Goal: Use online tool/utility: Utilize a website feature to perform a specific function

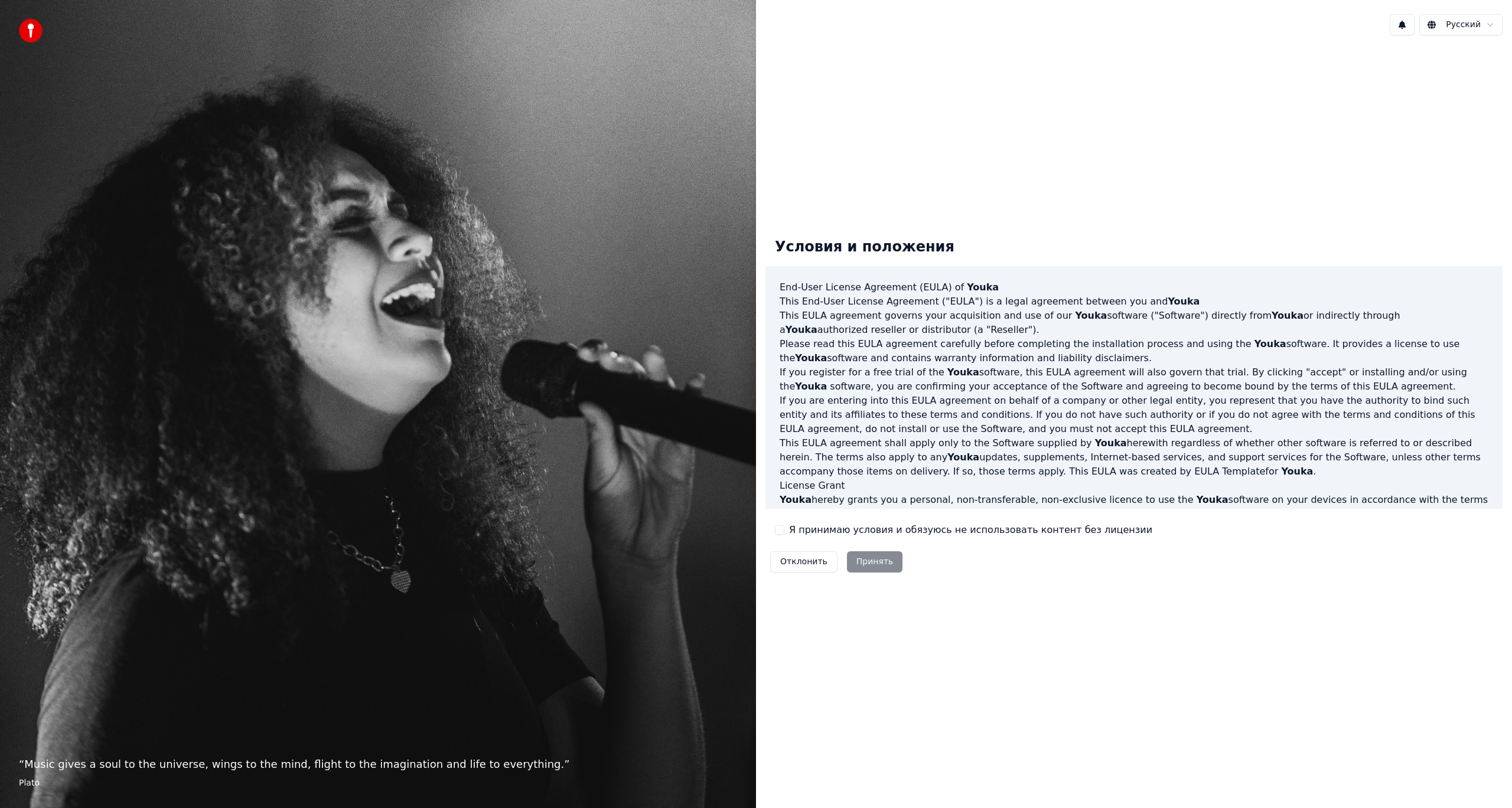
click at [1380, 418] on p "If you are entering into this EULA agreement on behalf of a company or other le…" at bounding box center [1134, 415] width 709 height 43
click at [777, 535] on div "Я принимаю условия и обязуюсь не использовать контент без лицензии" at bounding box center [963, 530] width 378 height 14
click at [777, 534] on button "Я принимаю условия и обязуюсь не использовать контент без лицензии" at bounding box center [780, 530] width 9 height 9
click at [782, 529] on button "Я принимаю условия и обязуюсь не использовать контент без лицензии" at bounding box center [780, 530] width 9 height 9
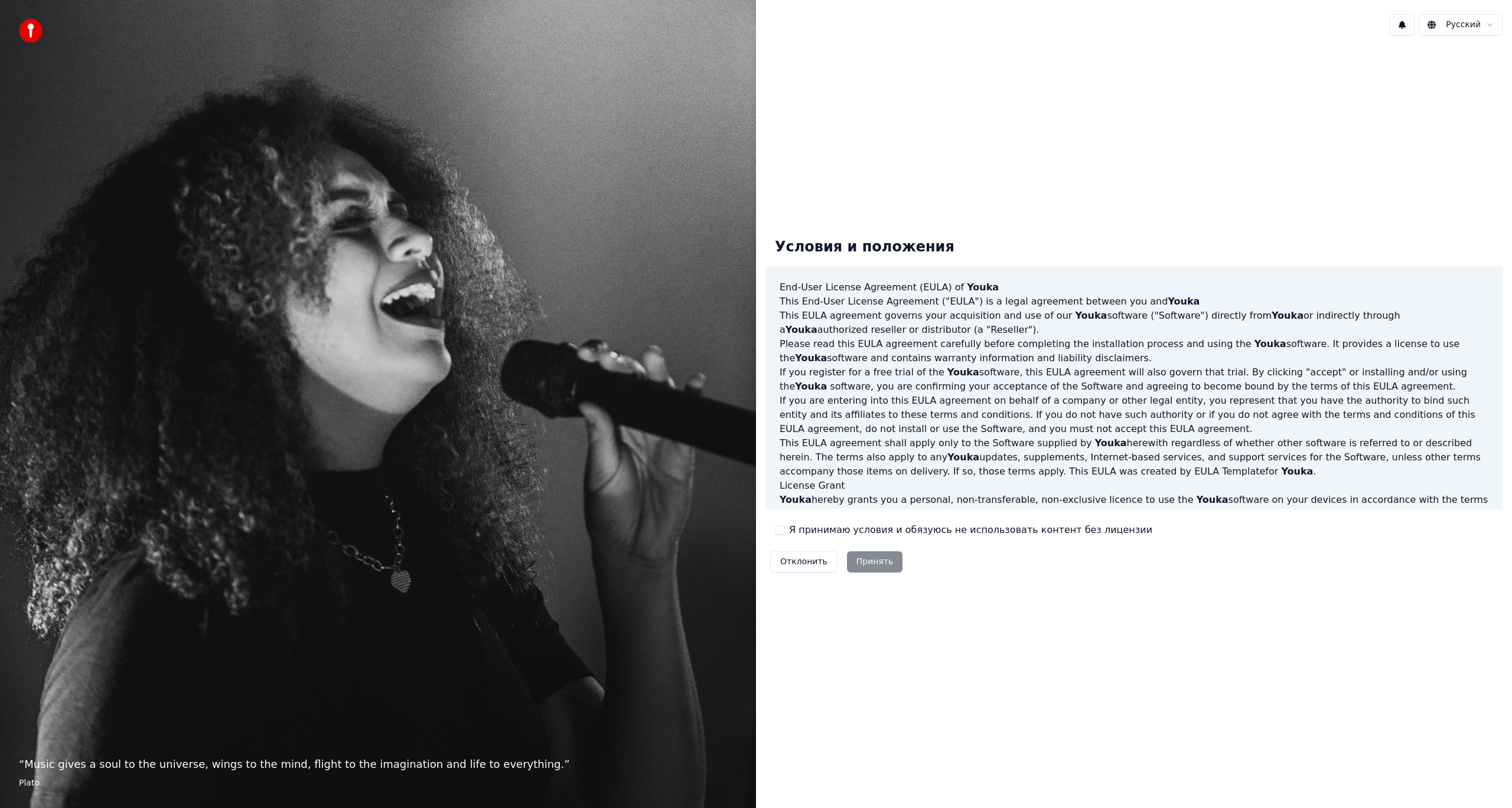
click at [781, 528] on button "Я принимаю условия и обязуюсь не использовать контент без лицензии" at bounding box center [780, 530] width 9 height 9
click at [850, 552] on button "Принять" at bounding box center [875, 562] width 56 height 21
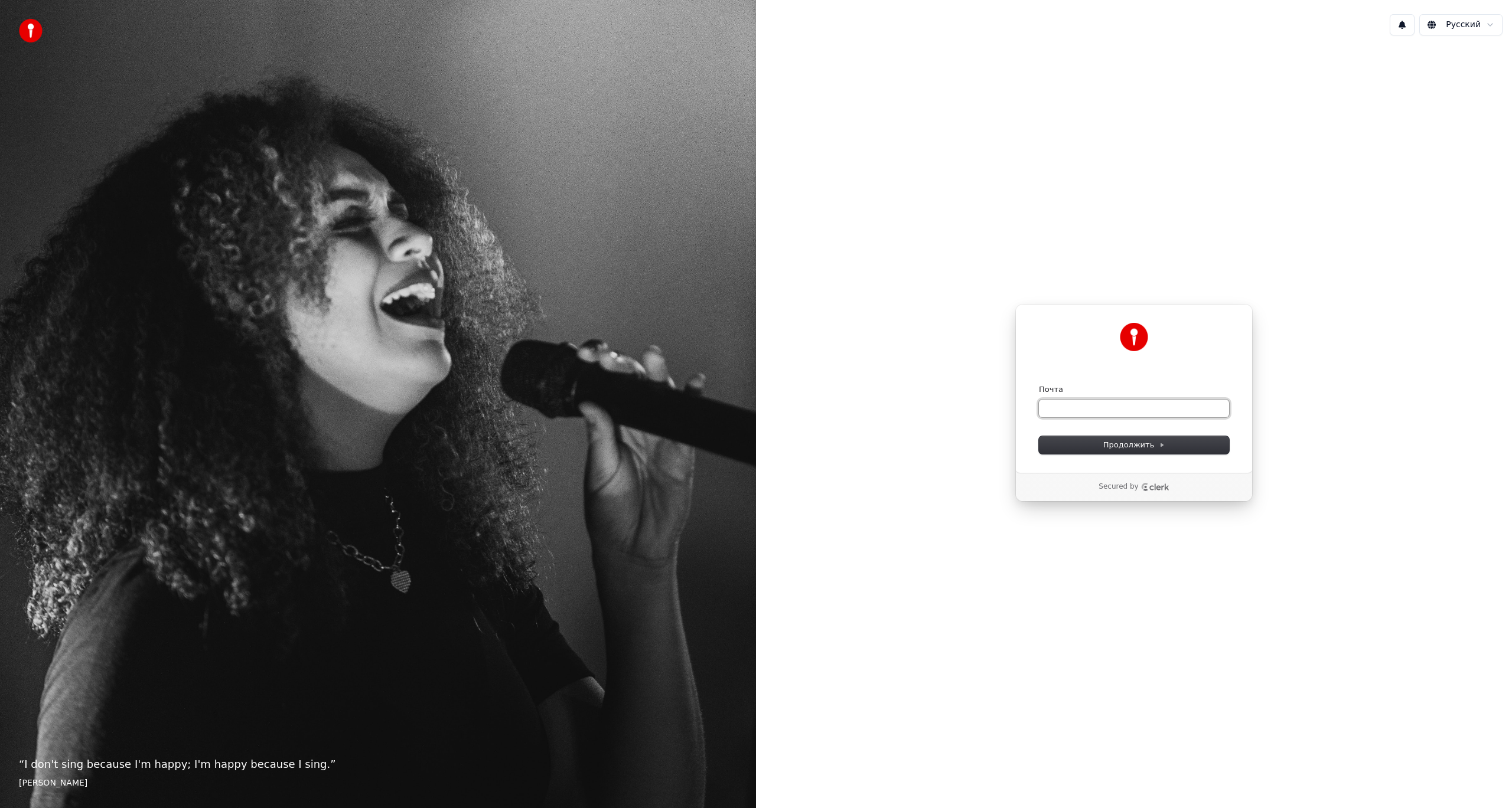
click at [1103, 405] on input "Почта" at bounding box center [1134, 408] width 190 height 17
click at [1039, 384] on button "submit" at bounding box center [1039, 384] width 0 height 0
type input "**********"
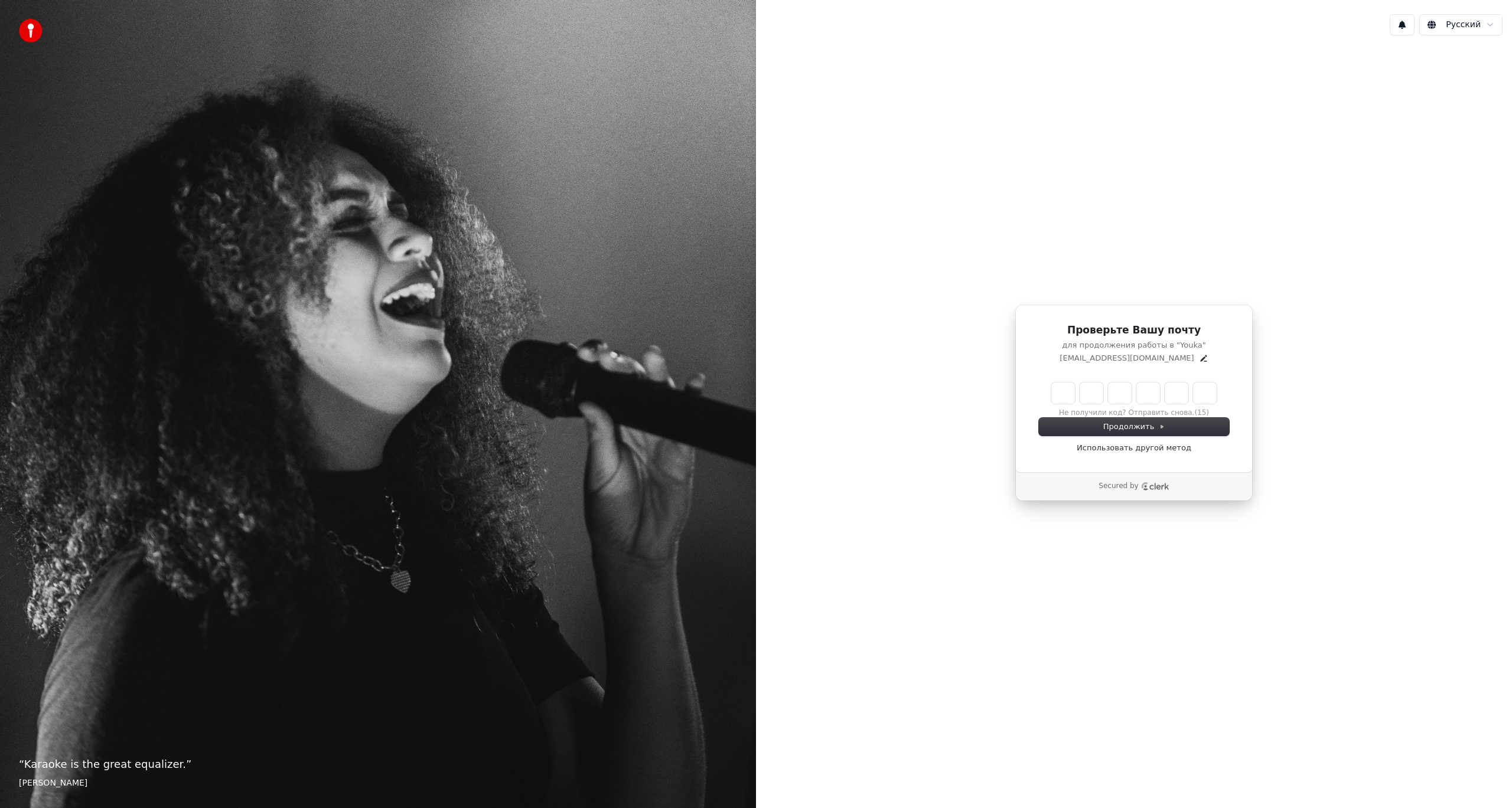
click at [1064, 393] on input "Enter verification code" at bounding box center [1134, 393] width 166 height 21
type input "******"
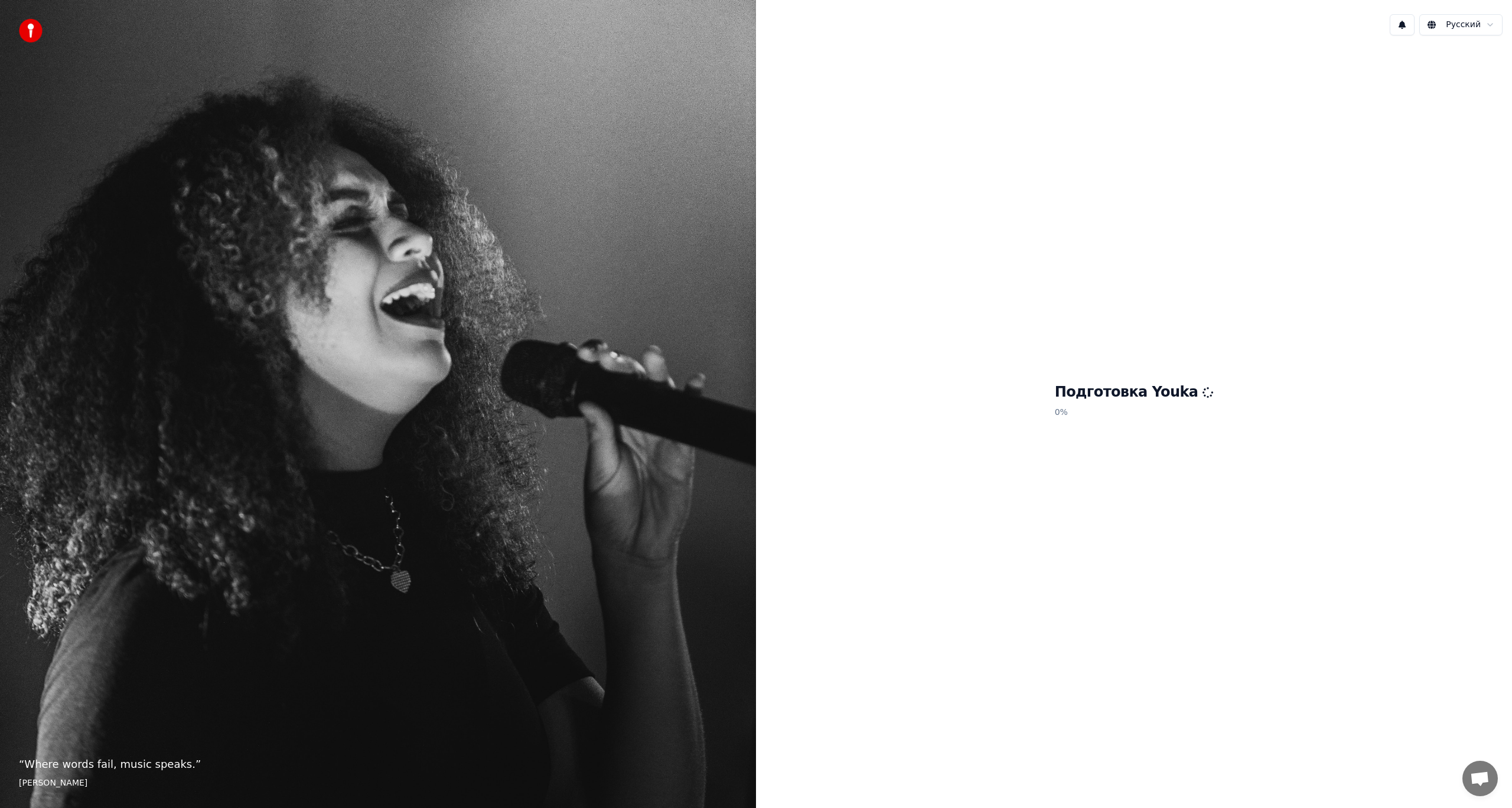
click at [973, 423] on div "Подготовка Youka 0 %" at bounding box center [1134, 402] width 756 height 716
click at [1488, 21] on html "“ Where words fail, music speaks. ” Hans Christian Andersen Русский Подготовка …" at bounding box center [756, 404] width 1512 height 808
click at [1111, 189] on html "“ Where words fail, music speaks. ” Hans Christian Andersen Русский Подготовка …" at bounding box center [756, 404] width 1512 height 808
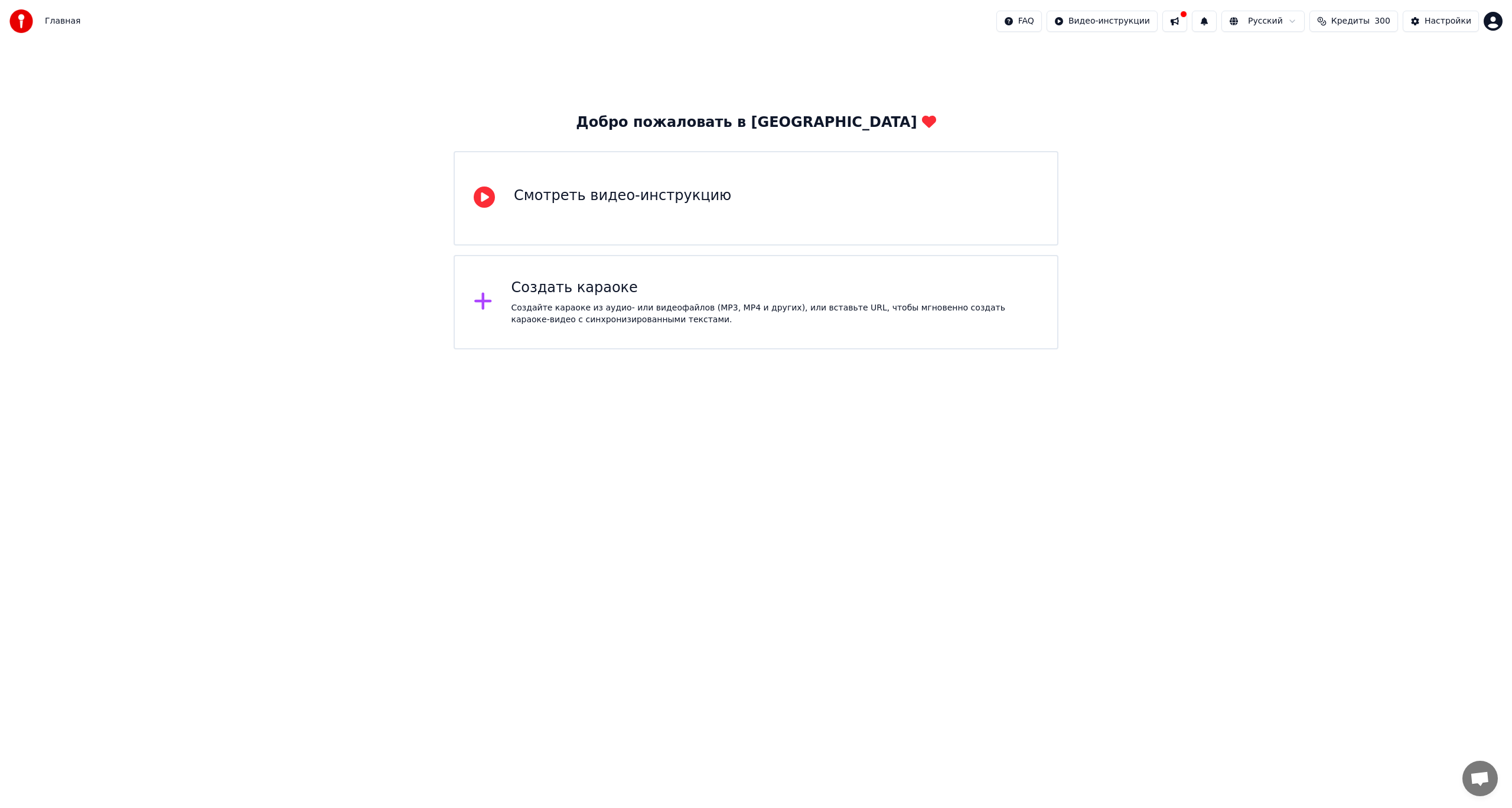
click at [687, 320] on div "Создайте караоке из аудио- или видеофайлов (MP3, MP4 и других), или вставьте UR…" at bounding box center [775, 314] width 527 height 24
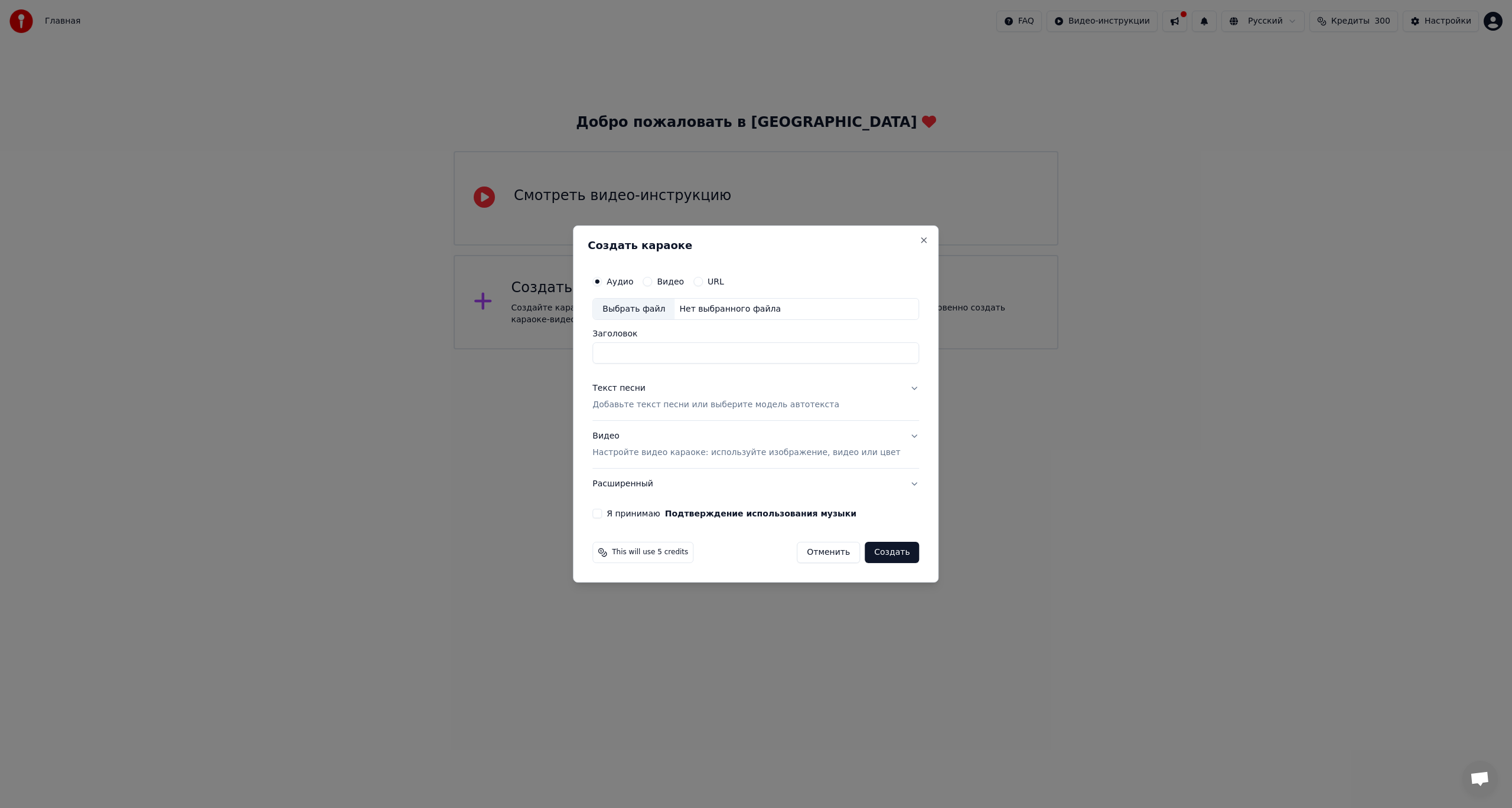
click at [679, 284] on label "Видео" at bounding box center [671, 281] width 27 height 8
click at [652, 284] on button "Видео" at bounding box center [647, 282] width 9 height 9
click at [669, 312] on div "Выбрать файл" at bounding box center [634, 309] width 81 height 21
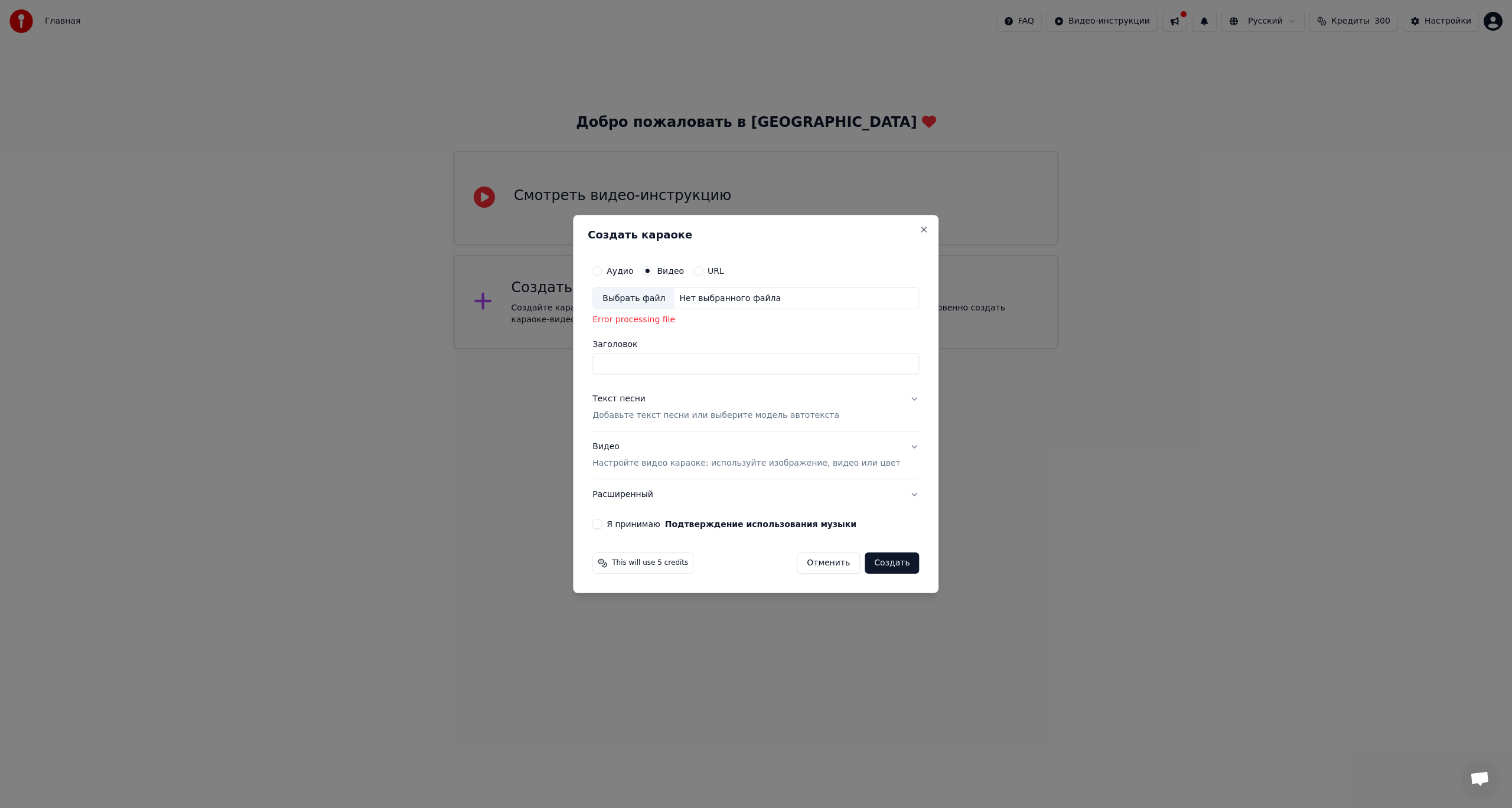
click at [641, 303] on div "Выбрать файл" at bounding box center [634, 298] width 81 height 21
drag, startPoint x: 1083, startPoint y: 47, endPoint x: 936, endPoint y: 136, distance: 171.8
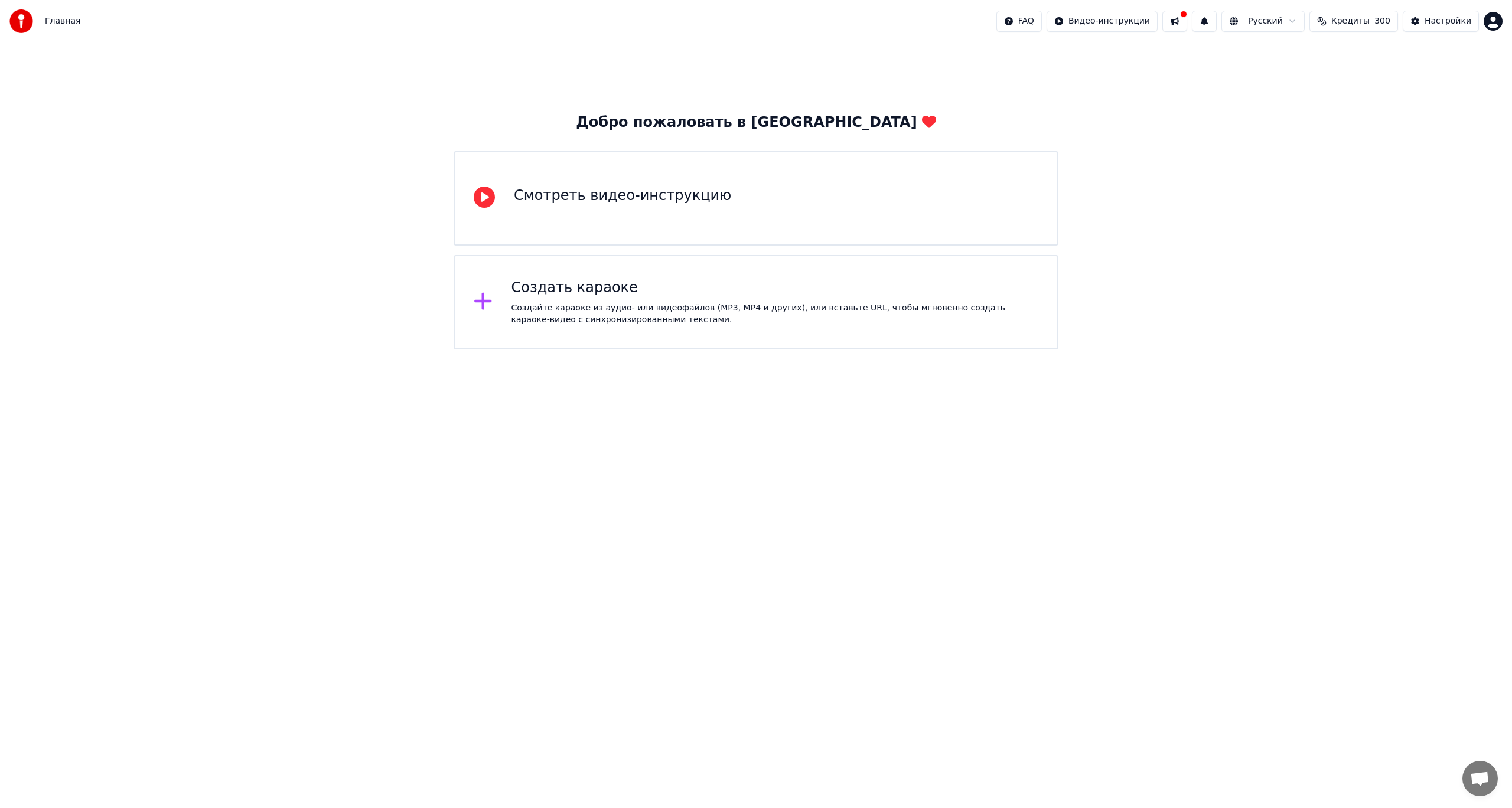
click at [672, 294] on div "Создать караоке" at bounding box center [775, 288] width 527 height 19
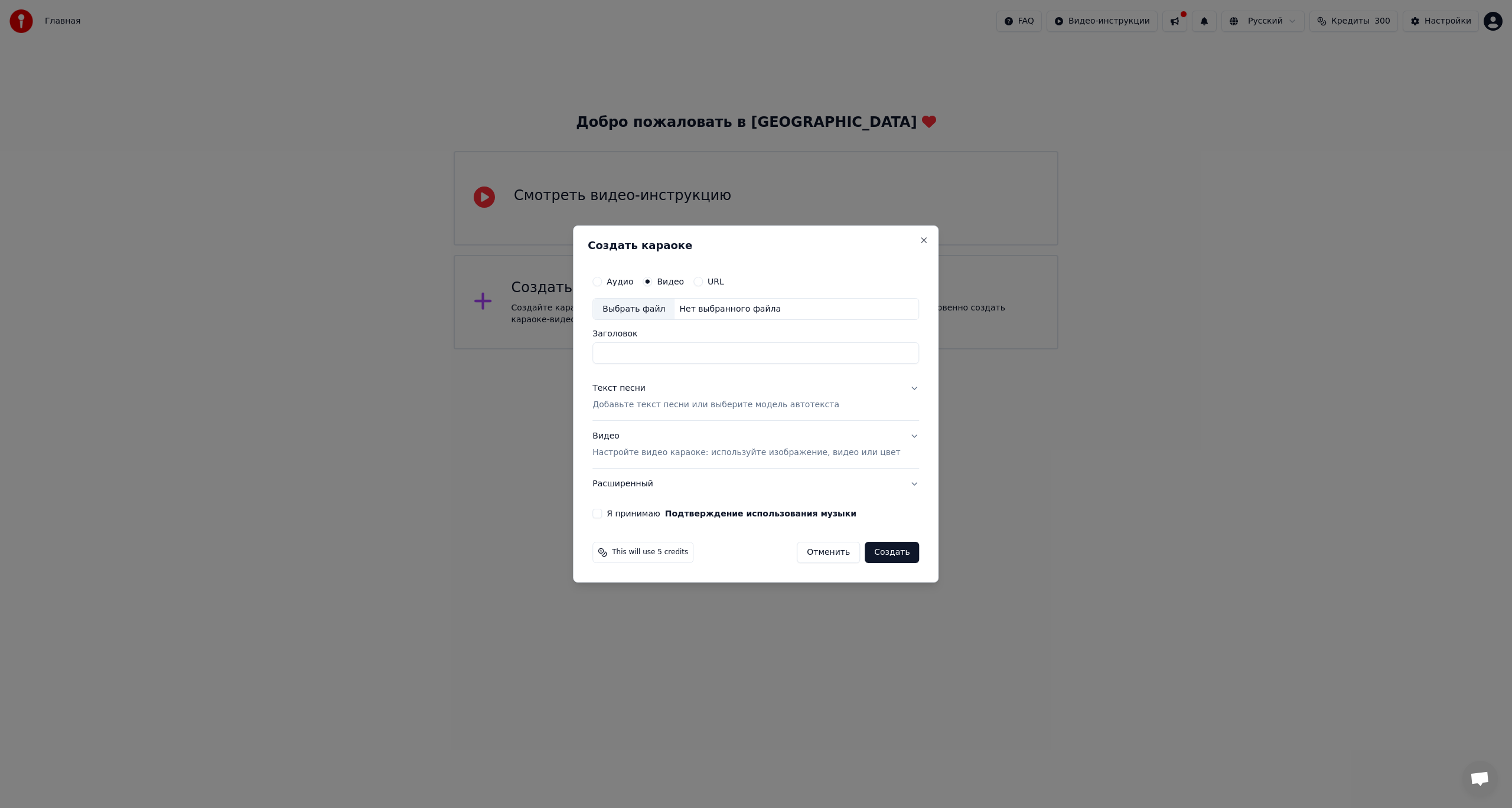
click at [652, 314] on div "Выбрать файл" at bounding box center [634, 309] width 81 height 21
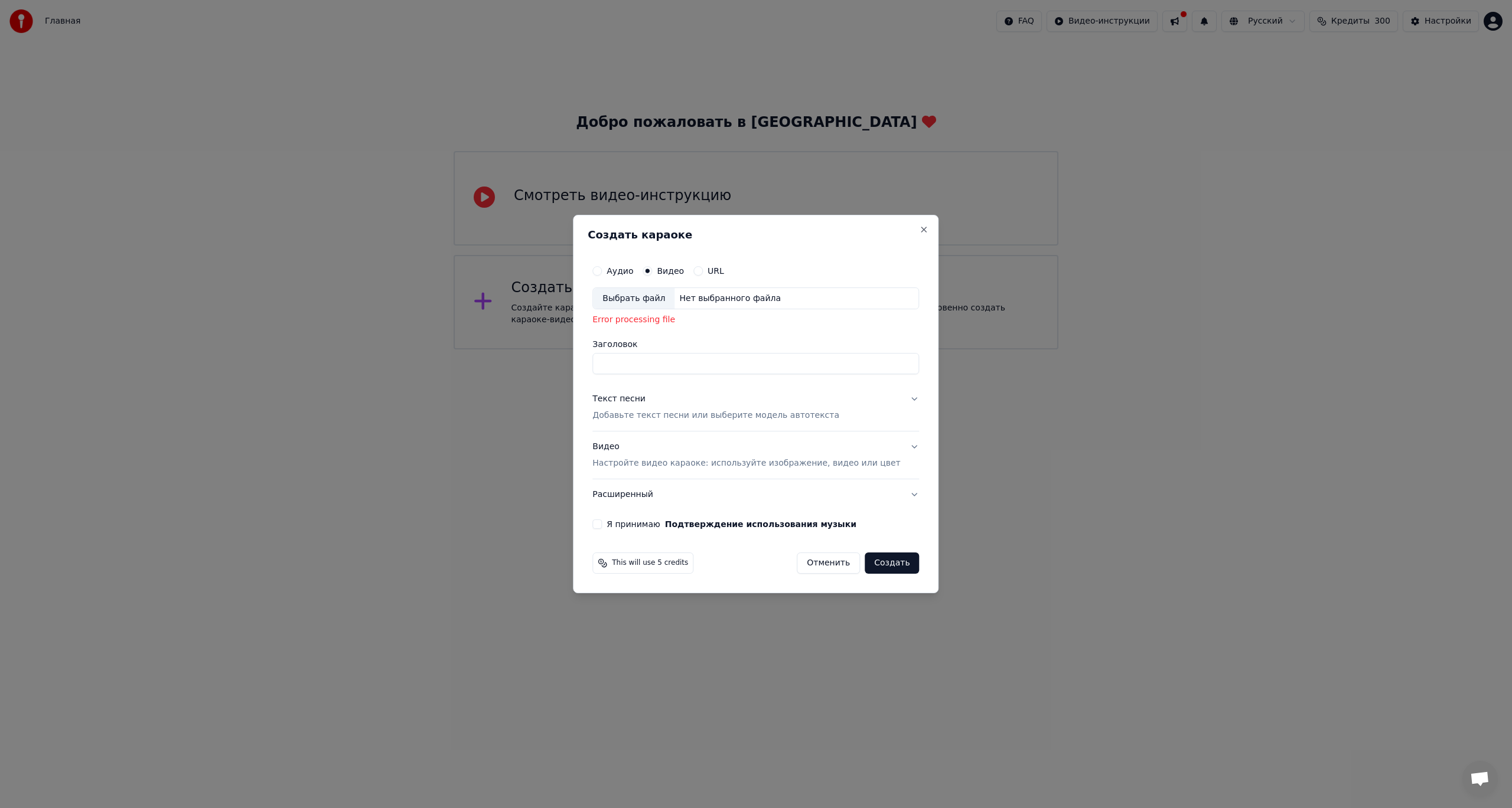
click at [675, 320] on div "Error processing file" at bounding box center [756, 320] width 327 height 12
click at [761, 325] on div "Error processing file" at bounding box center [756, 320] width 327 height 12
click at [915, 231] on div "Создать караоке Аудио Видео URL Выбрать файл Нет выбранного файла Error process…" at bounding box center [755, 404] width 365 height 379
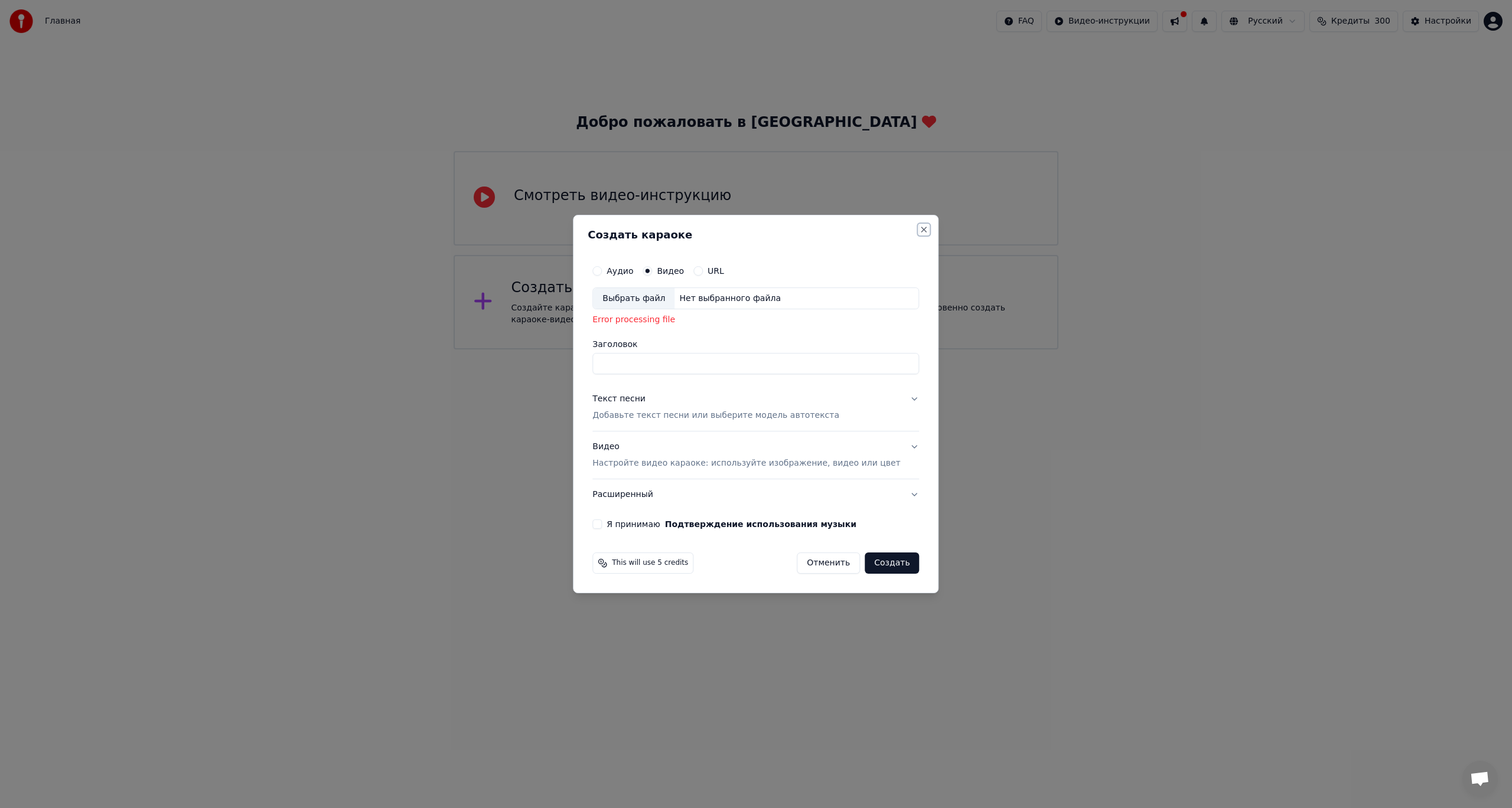
click at [920, 229] on button "Close" at bounding box center [925, 229] width 9 height 9
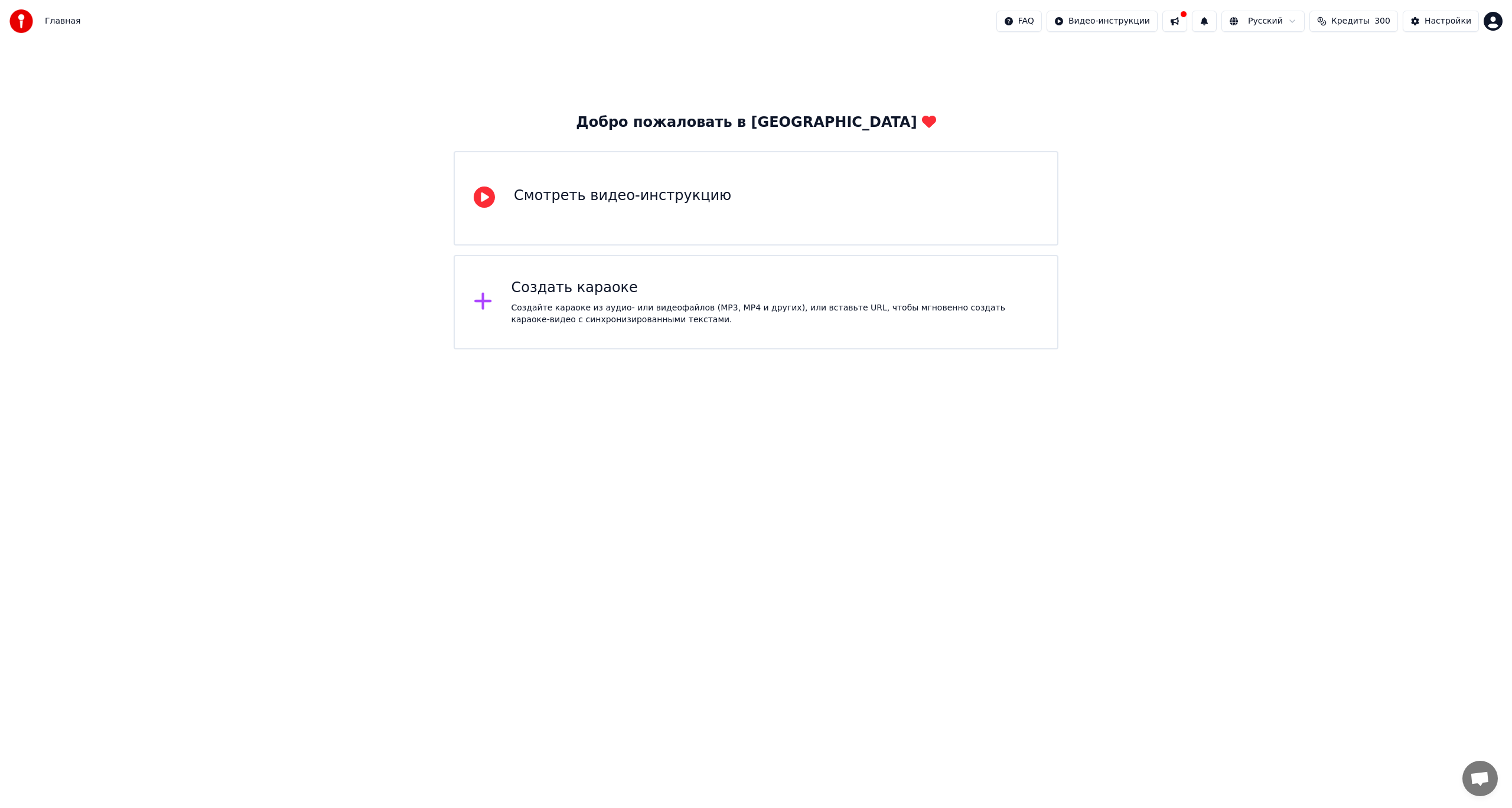
click at [1483, 190] on div "Добро пожаловать в Youka Смотреть видео-инструкцию Создать караоке Создайте кар…" at bounding box center [756, 196] width 1512 height 307
